Goal: Information Seeking & Learning: Learn about a topic

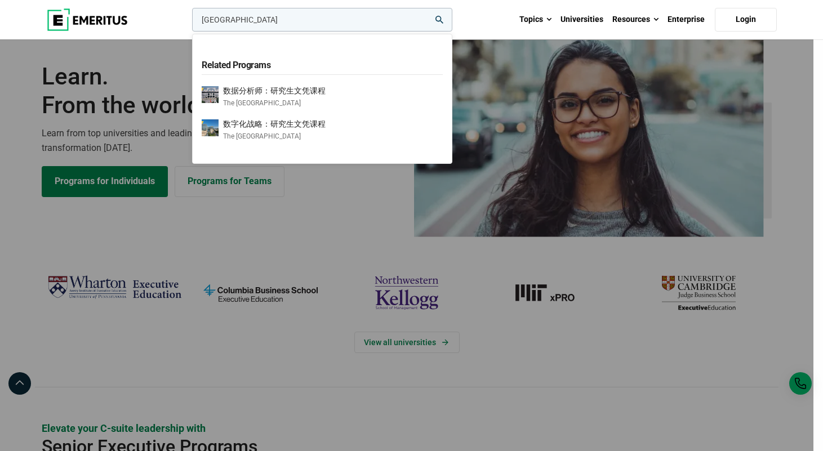
type input "hong kong"
click at [190, 23] on button "search" at bounding box center [190, 23] width 0 height 0
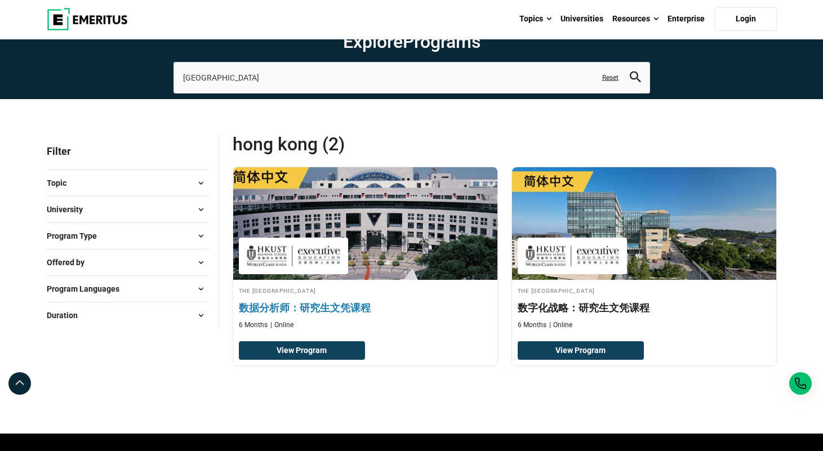
scroll to position [28, 0]
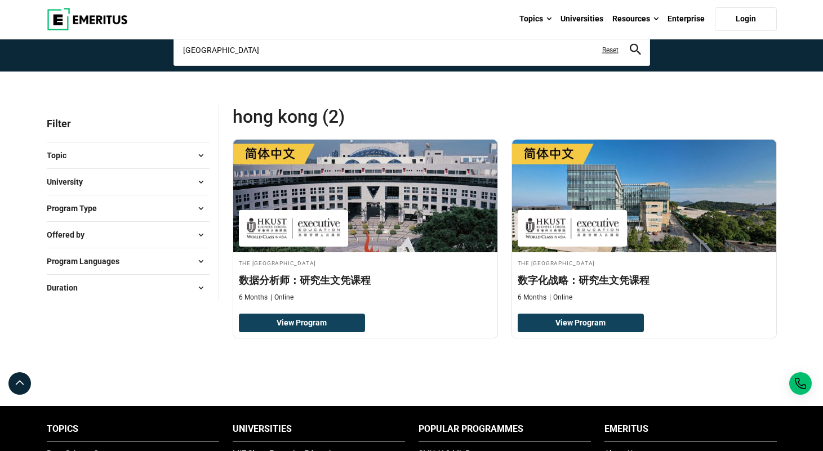
drag, startPoint x: 229, startPoint y: 89, endPoint x: 98, endPoint y: 89, distance: 131.2
click at [98, 72] on section "Explore Programs hong kong Related Programs 数据分析师：研究生文凭课程 The Hong Kong Univers…" at bounding box center [411, 21] width 823 height 99
type input "J"
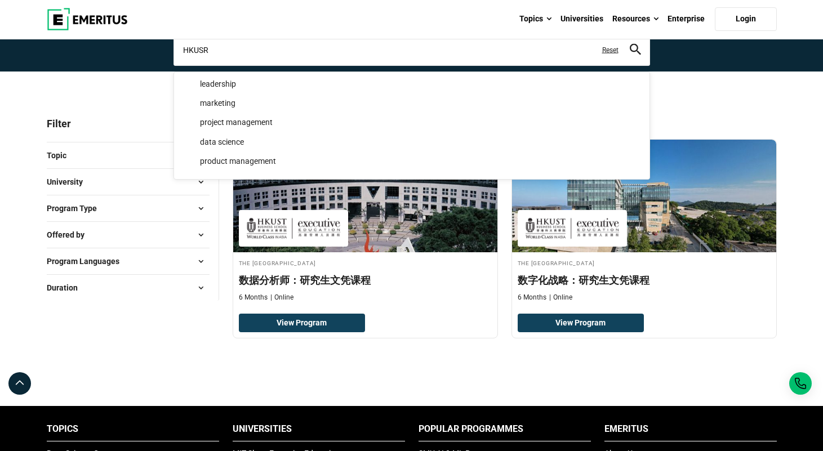
type input "HKUSR"
click at [635, 56] on button "search" at bounding box center [635, 49] width 11 height 13
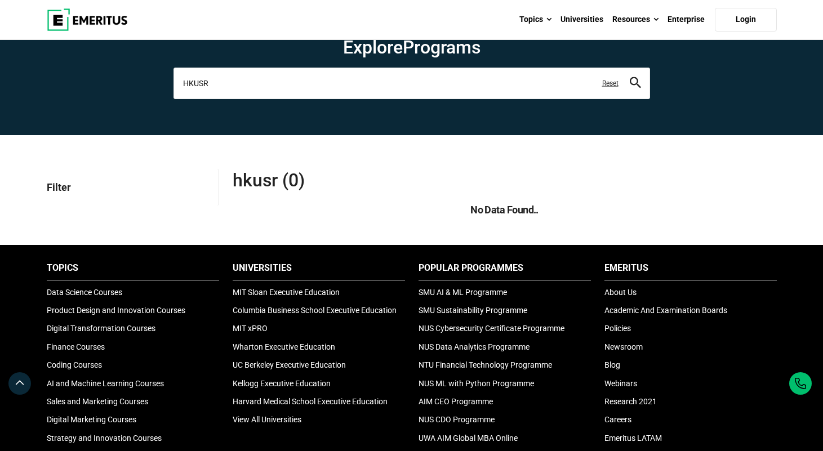
click at [220, 99] on input "HKUSR" at bounding box center [411, 84] width 477 height 32
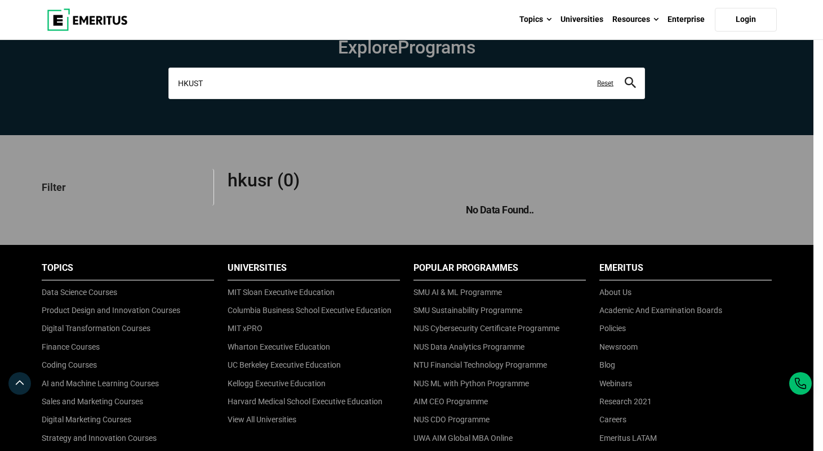
type input "HKUST"
click at [630, 90] on button "search" at bounding box center [630, 83] width 11 height 13
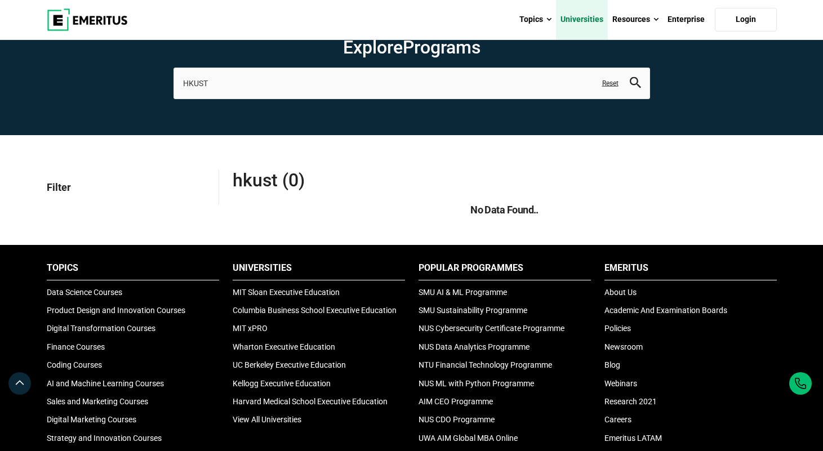
click at [594, 20] on link "Universities" at bounding box center [582, 19] width 52 height 39
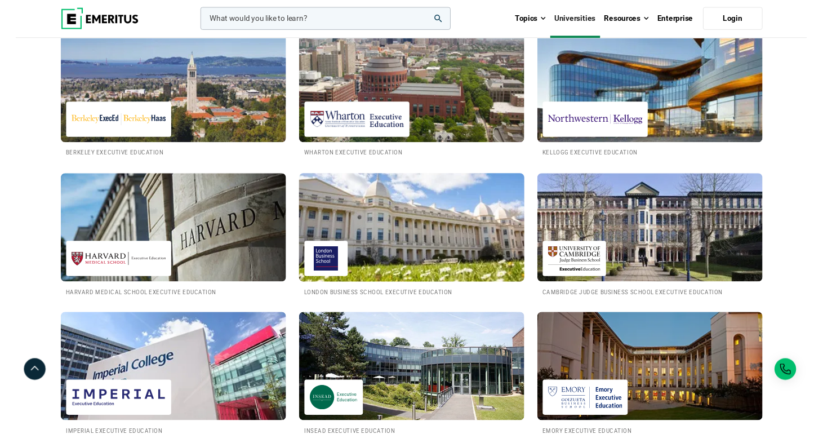
scroll to position [1005, 0]
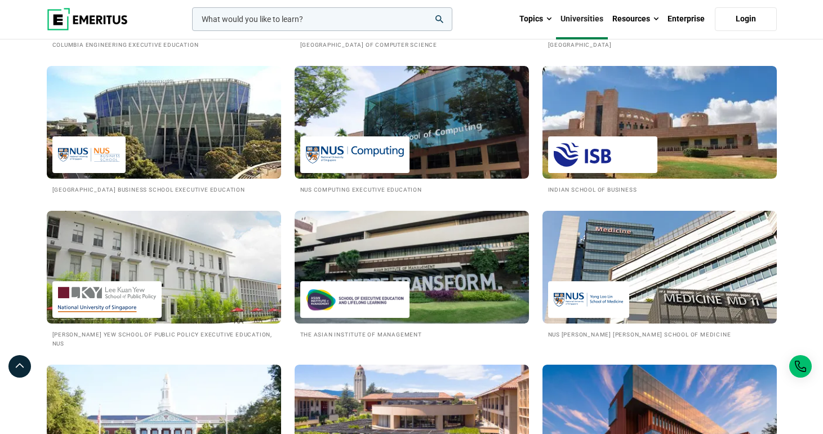
click at [794, 220] on div "All AI and Machine Learning Product Design and Innovation Digital Transformatio…" at bounding box center [411, 253] width 823 height 2247
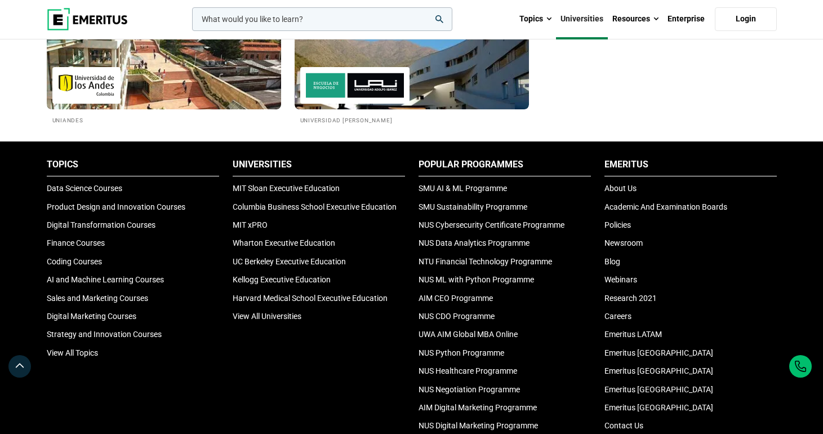
scroll to position [2359, 0]
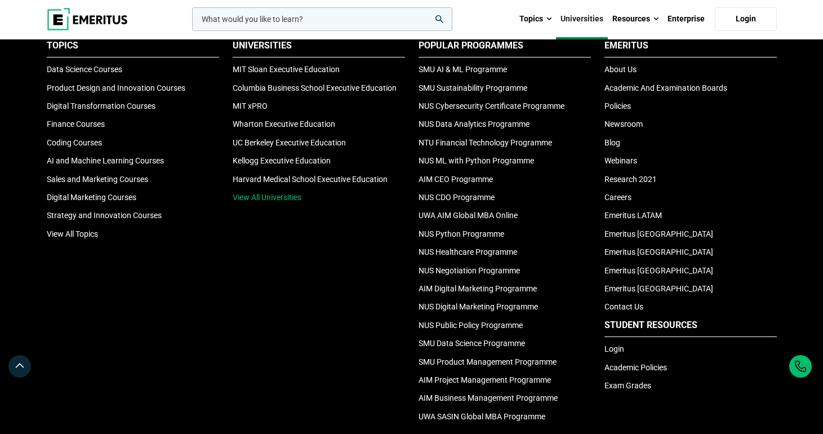
click at [281, 202] on link "View All Universities" at bounding box center [267, 197] width 69 height 9
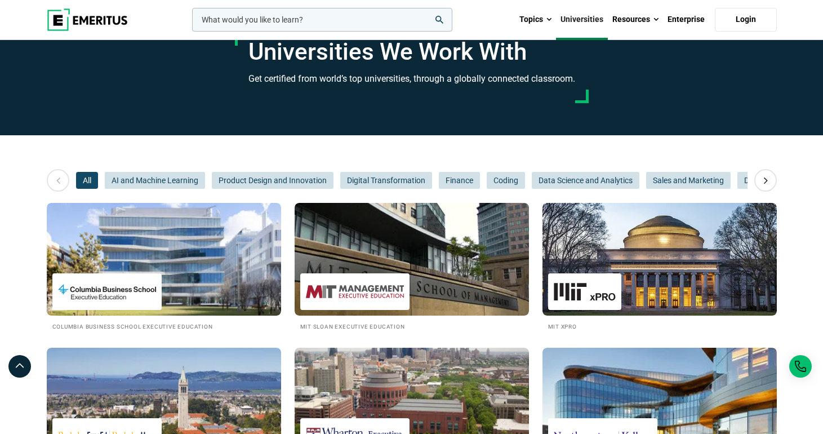
click at [228, 17] on input "woocommerce-product-search-field-0" at bounding box center [322, 20] width 260 height 24
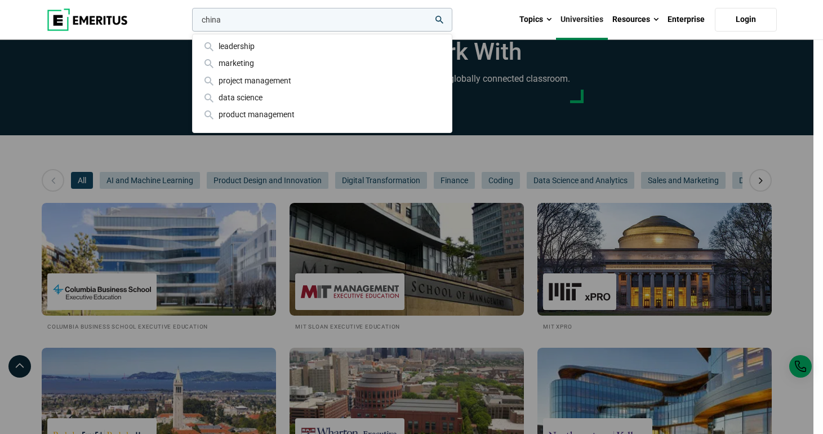
type input "china"
click at [190, 23] on button "search" at bounding box center [190, 23] width 0 height 0
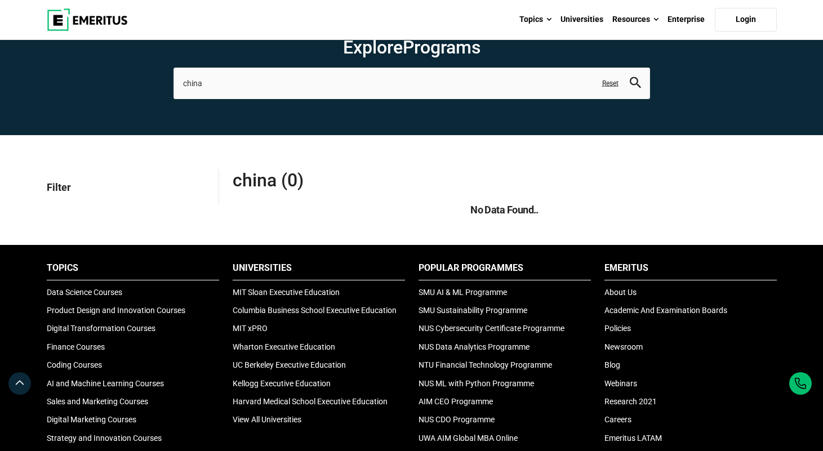
click at [87, 21] on img at bounding box center [87, 19] width 81 height 23
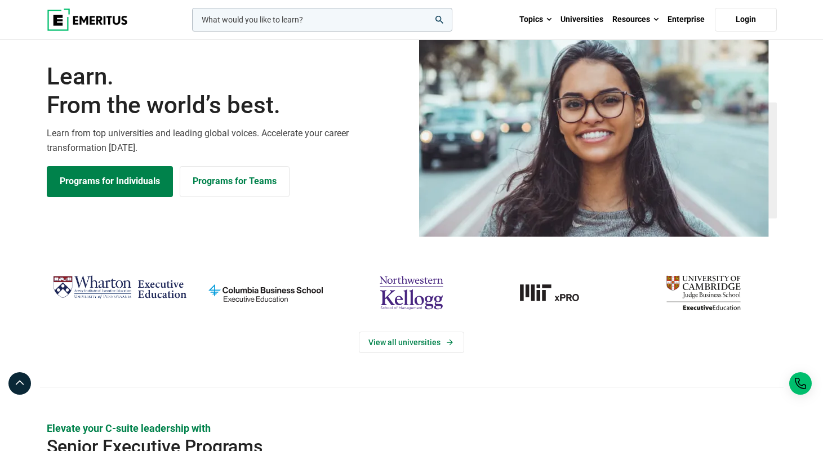
click at [300, 24] on input "woocommerce-product-search-field-0" at bounding box center [322, 20] width 260 height 24
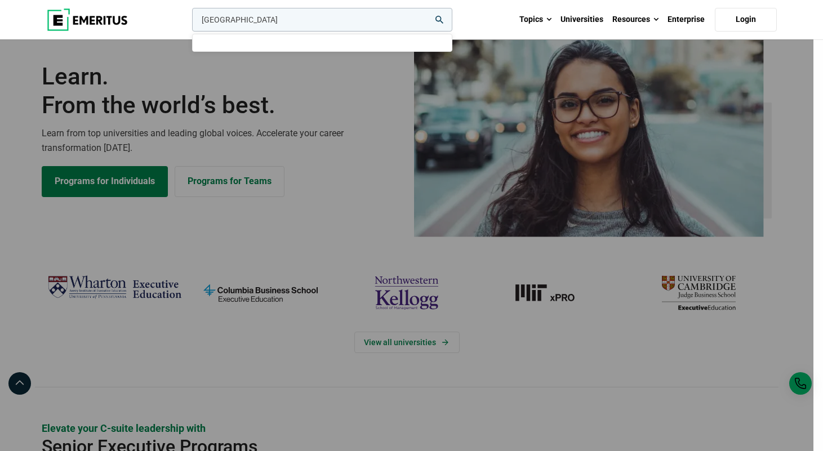
type input "[GEOGRAPHIC_DATA]"
click at [190, 23] on button "search" at bounding box center [190, 23] width 0 height 0
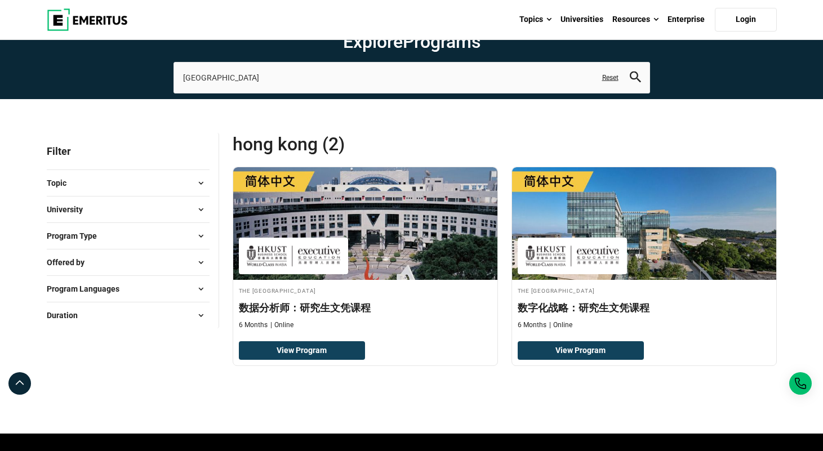
click at [201, 218] on span at bounding box center [201, 209] width 17 height 17
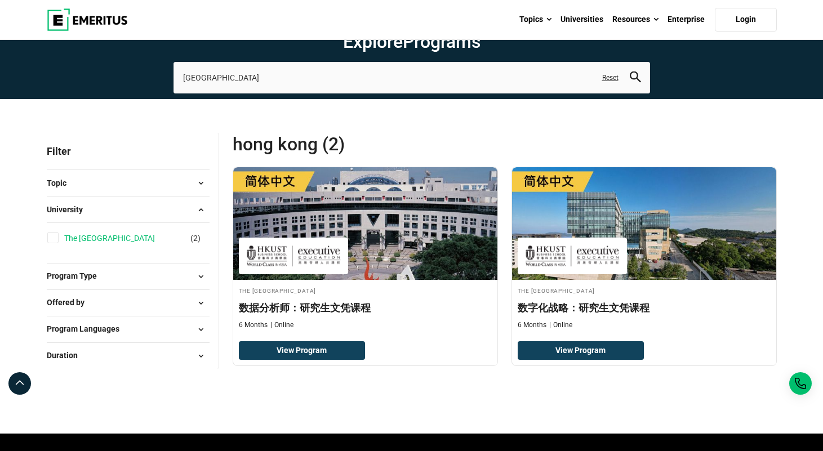
click at [123, 244] on link "The [GEOGRAPHIC_DATA]" at bounding box center [120, 238] width 113 height 12
checkbox input "true"
